Goal: Find specific page/section: Find specific page/section

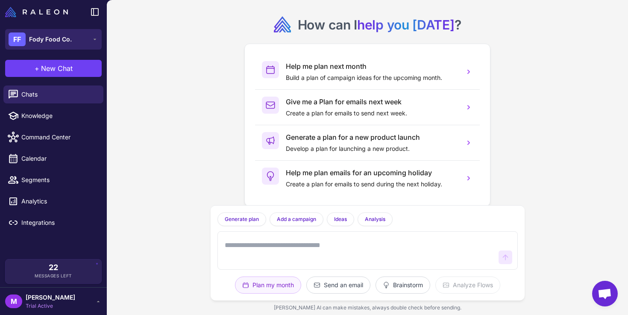
click at [75, 38] on button "FF Fody Food Co." at bounding box center [53, 39] width 96 height 20
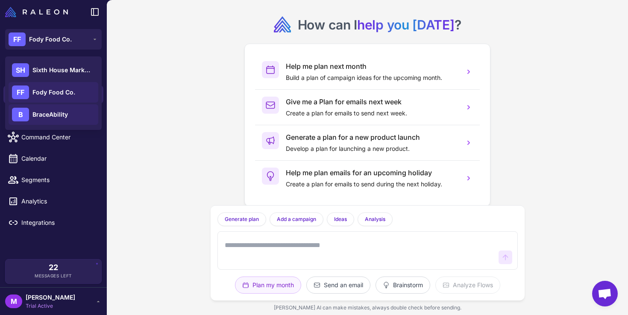
click at [47, 113] on span "BraceAbility" at bounding box center [49, 114] width 35 height 9
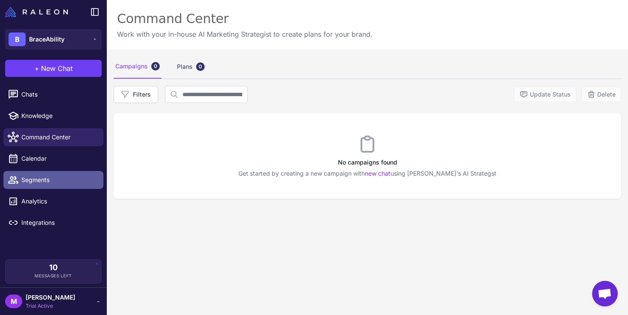
click at [35, 181] on span "Segments" at bounding box center [58, 179] width 75 height 9
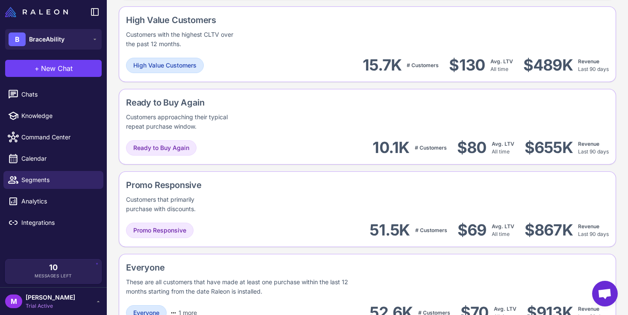
scroll to position [764, 0]
